Goal: Task Accomplishment & Management: Use online tool/utility

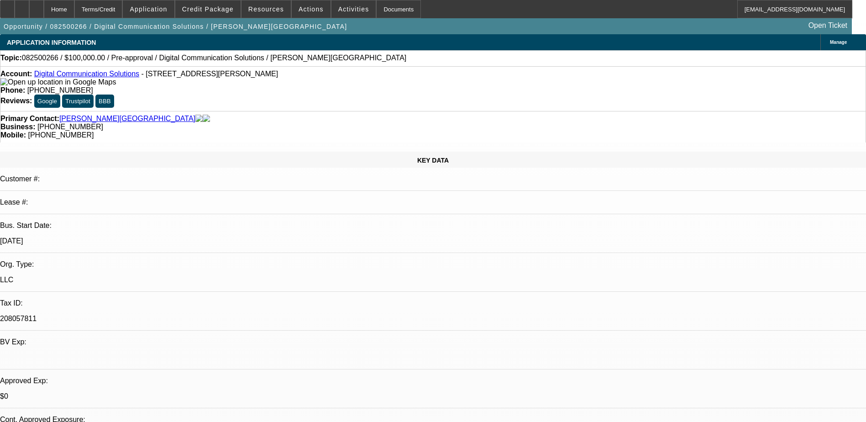
select select "0"
select select "2"
select select "0.1"
select select "4"
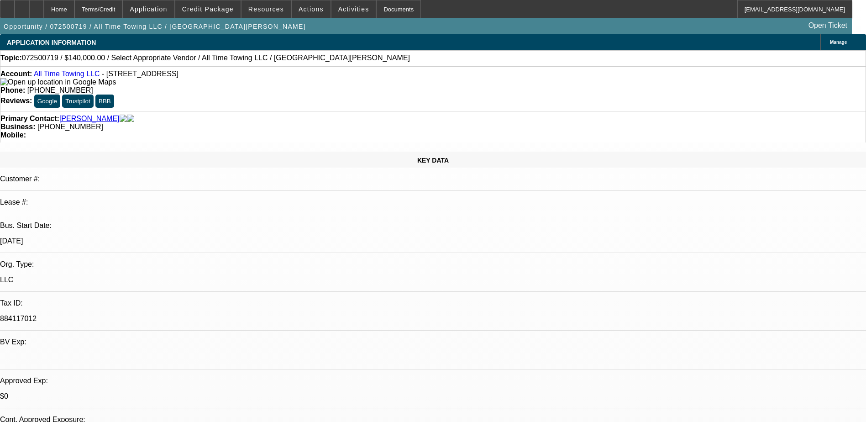
select select "0"
select select "2"
select select "0.1"
select select "4"
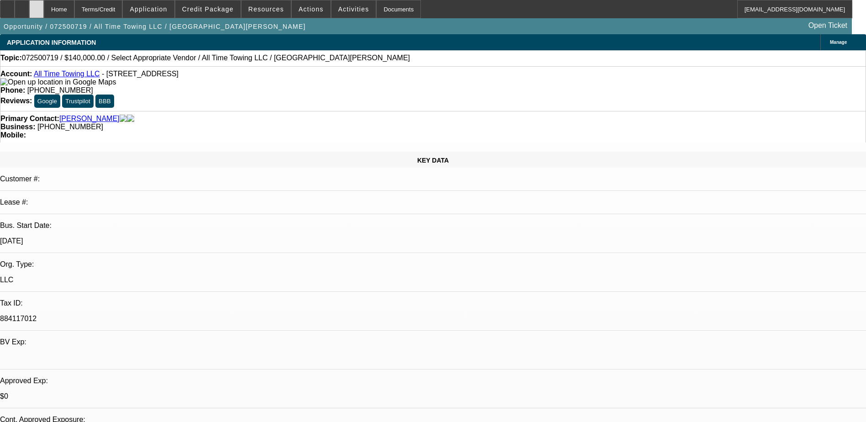
click at [44, 9] on div at bounding box center [36, 9] width 15 height 18
select select "0"
select select "3"
select select "0"
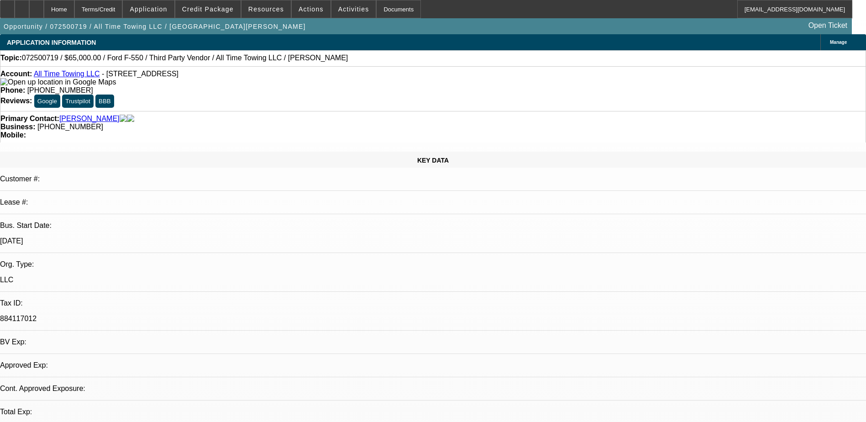
select select "6"
